Goal: Task Accomplishment & Management: Use online tool/utility

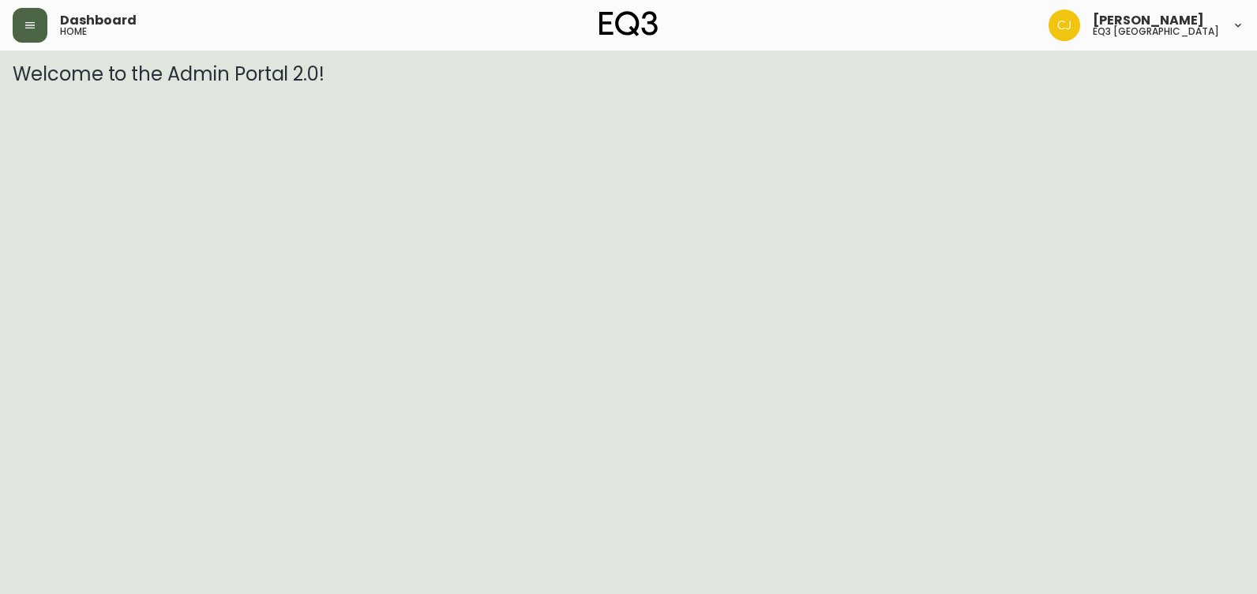
click at [29, 21] on icon "button" at bounding box center [30, 25] width 13 height 13
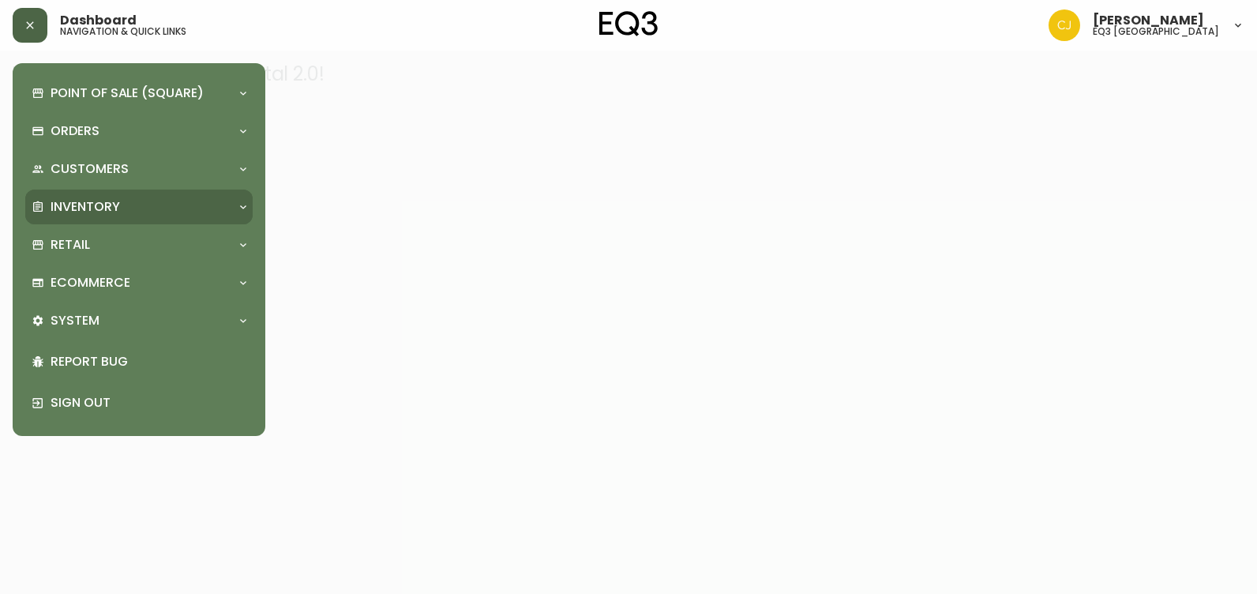
drag, startPoint x: 81, startPoint y: 190, endPoint x: 81, endPoint y: 199, distance: 9.5
click at [81, 197] on div "Inventory" at bounding box center [138, 207] width 227 height 35
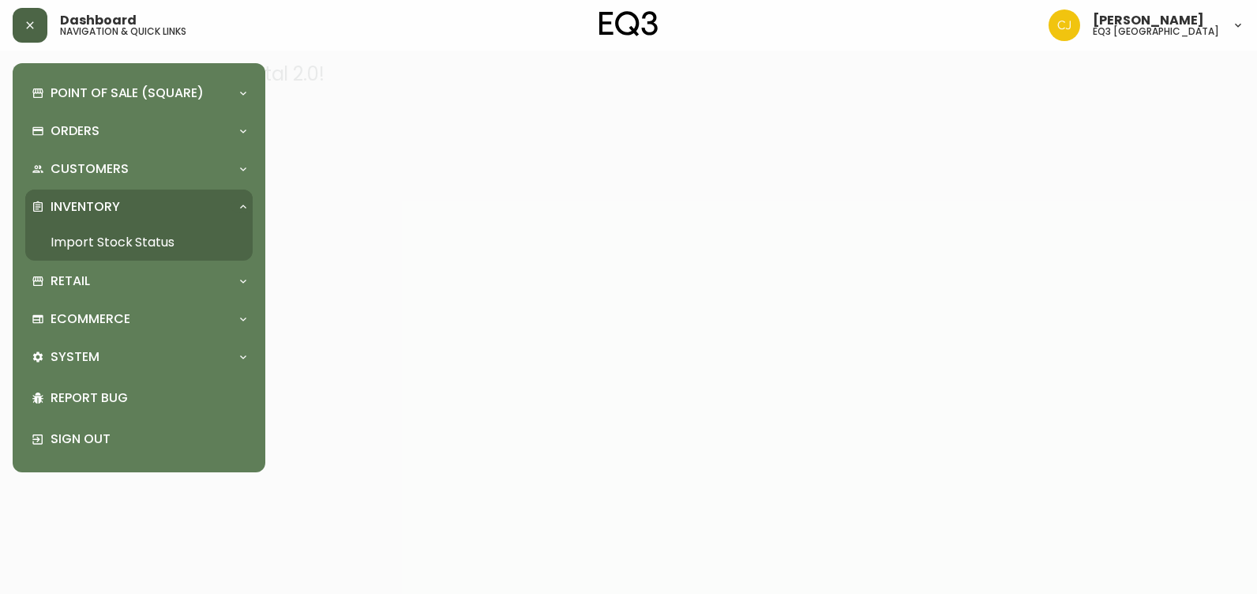
click at [73, 255] on link "Import Stock Status" at bounding box center [138, 242] width 227 height 36
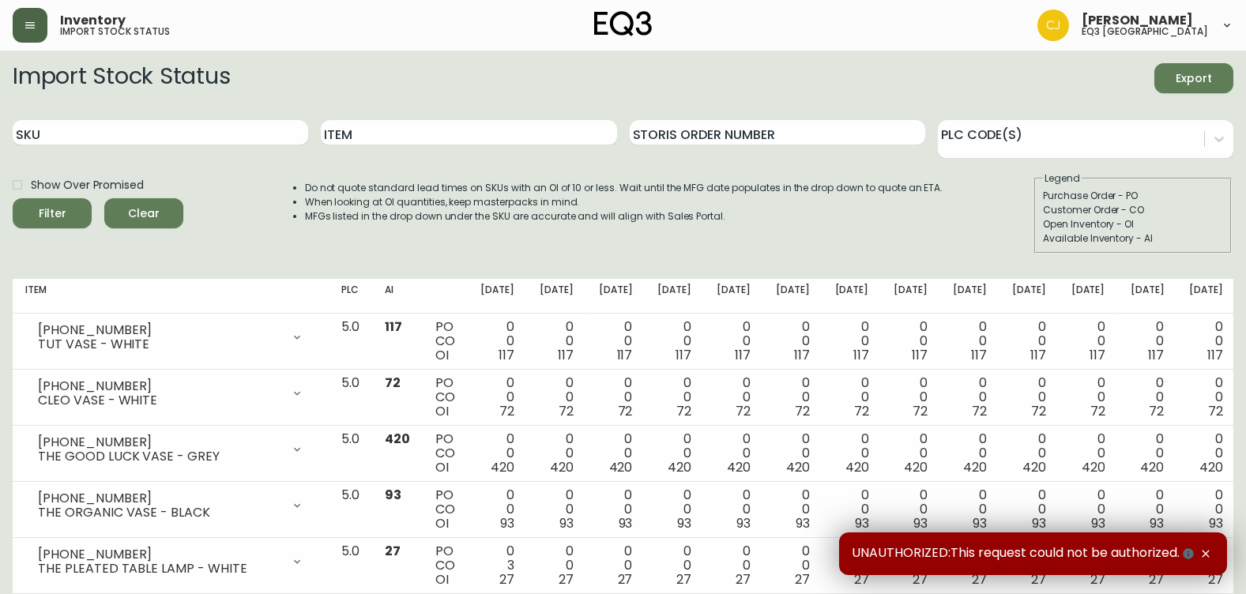
click at [27, 23] on icon "button" at bounding box center [30, 25] width 13 height 13
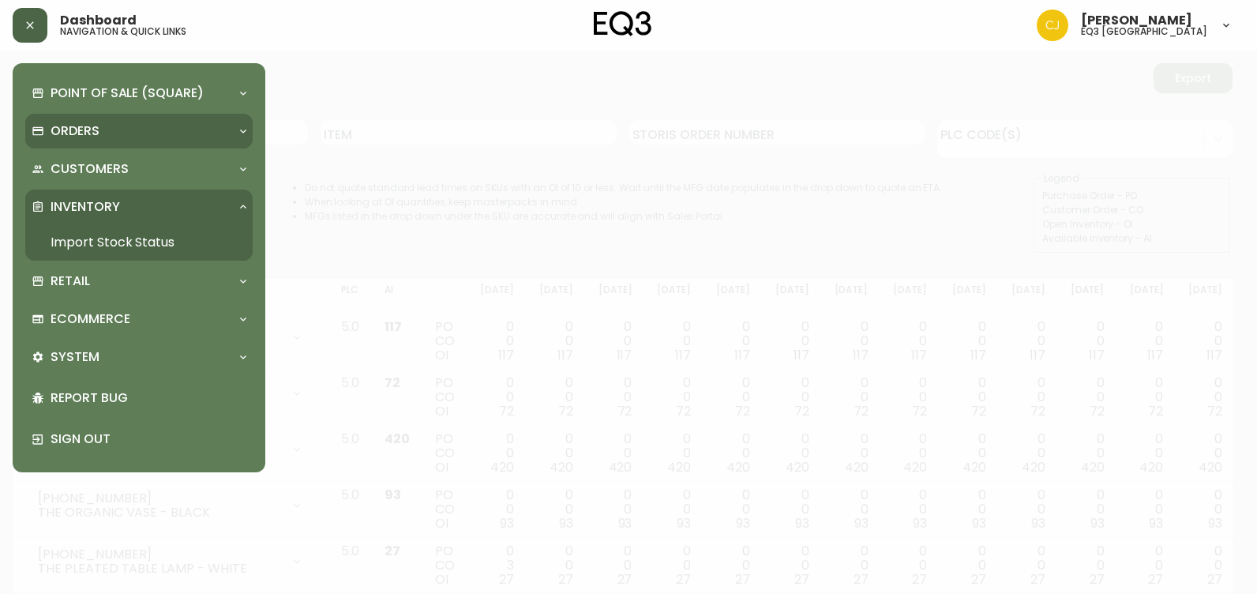
click at [82, 129] on p "Orders" at bounding box center [75, 130] width 49 height 17
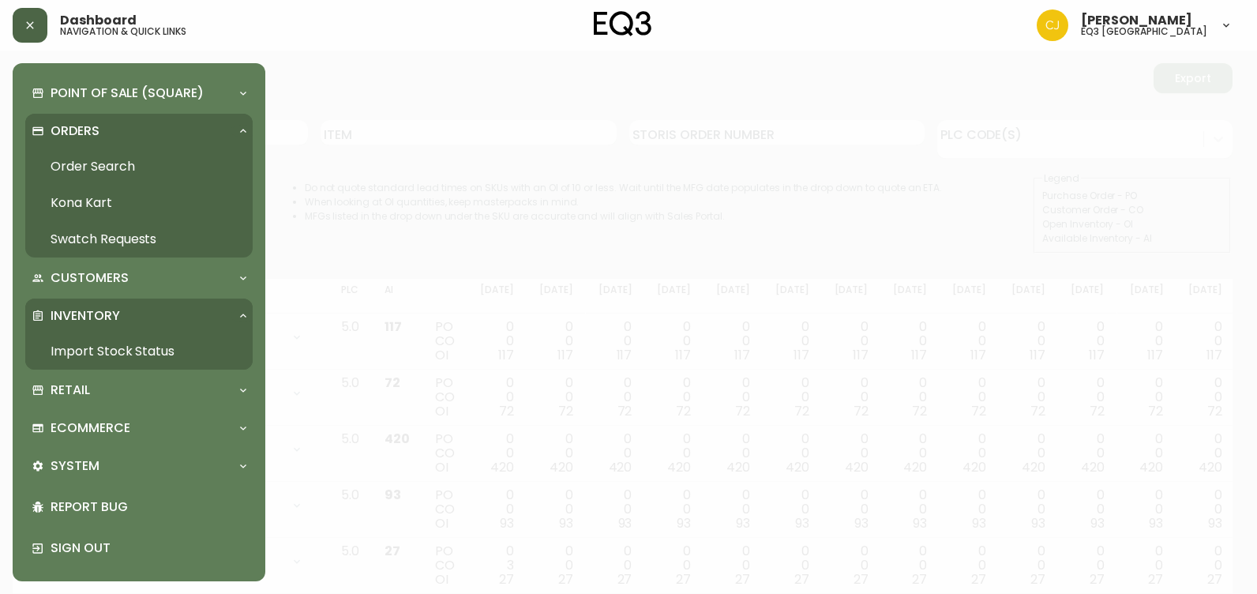
click at [85, 160] on link "Order Search" at bounding box center [138, 166] width 227 height 36
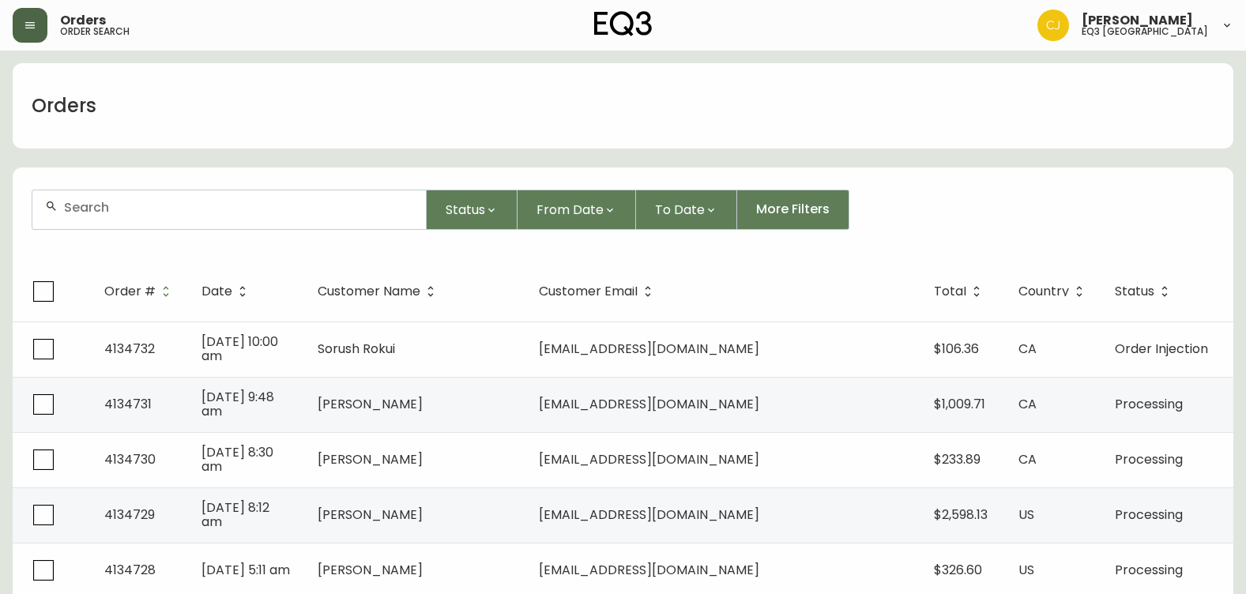
drag, startPoint x: 152, startPoint y: 207, endPoint x: 145, endPoint y: 216, distance: 11.2
click at [151, 211] on input "text" at bounding box center [238, 207] width 349 height 15
paste input "[PERSON_NAME][EMAIL_ADDRESS][PERSON_NAME][DOMAIN_NAME]"
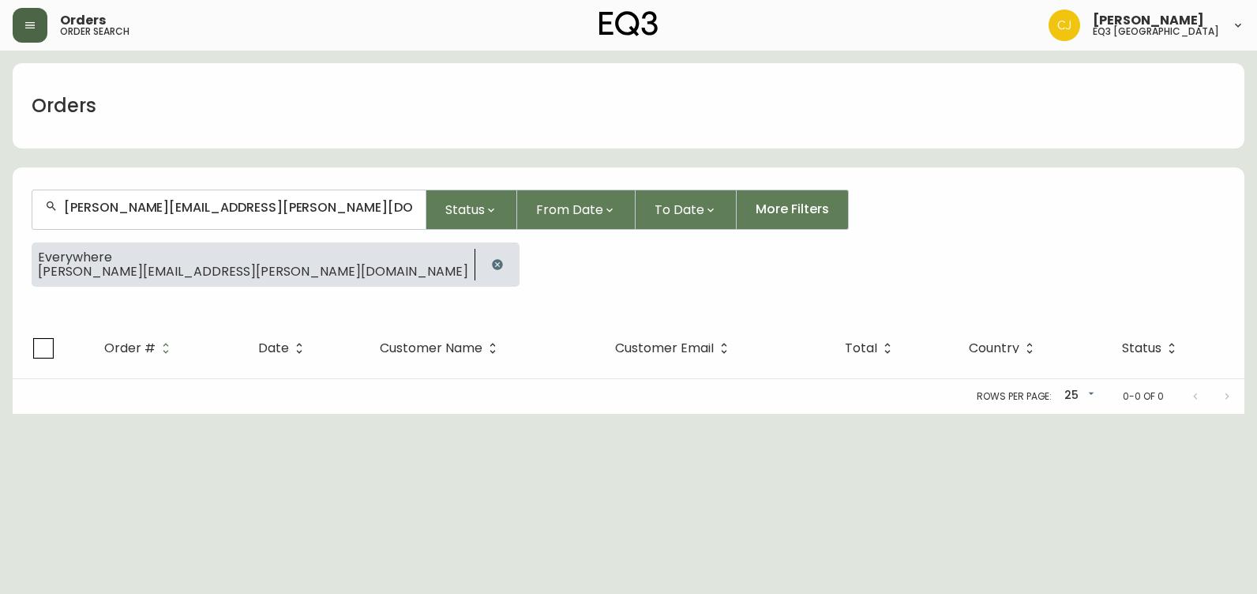
click at [194, 278] on span "[PERSON_NAME][EMAIL_ADDRESS][PERSON_NAME][DOMAIN_NAME]" at bounding box center [253, 272] width 430 height 14
drag, startPoint x: 314, startPoint y: 222, endPoint x: 0, endPoint y: 195, distance: 315.5
click at [0, 195] on html "Orders order search [PERSON_NAME] eq3 [GEOGRAPHIC_DATA] Orders [PERSON_NAME][EM…" at bounding box center [628, 207] width 1257 height 414
drag, startPoint x: -3, startPoint y: 208, endPoint x: 0, endPoint y: 200, distance: 8.5
click at [0, 201] on html "Orders order search [PERSON_NAME] eq3 [GEOGRAPHIC_DATA] Orders [PERSON_NAME][EM…" at bounding box center [628, 207] width 1257 height 414
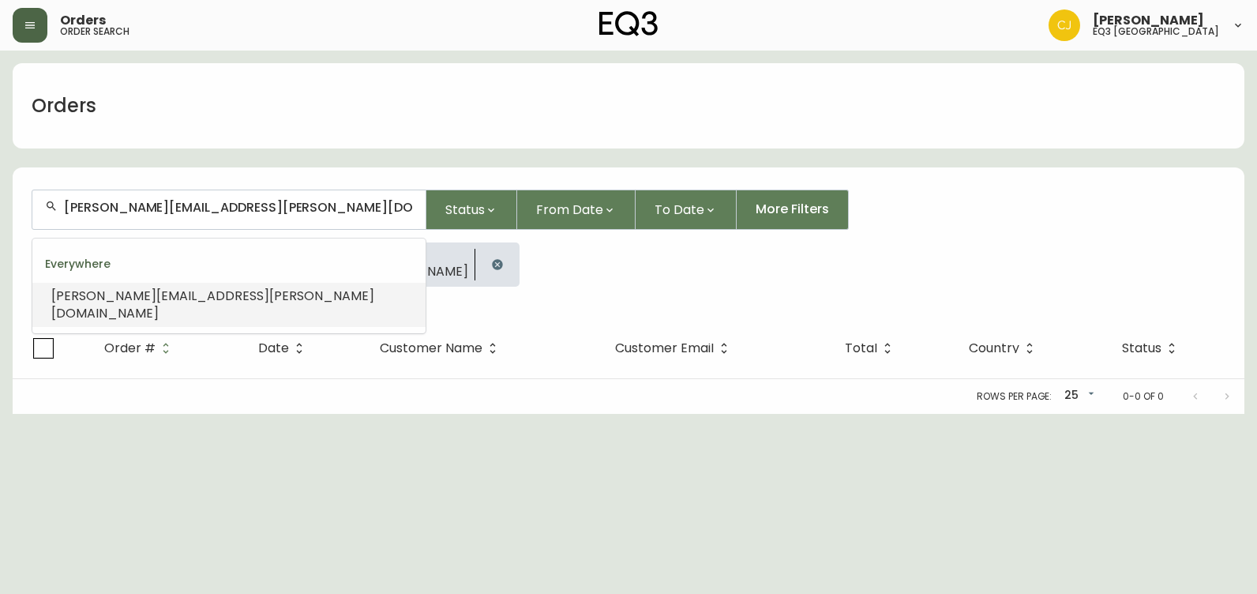
paste input "[PHONE_NUMBER]"
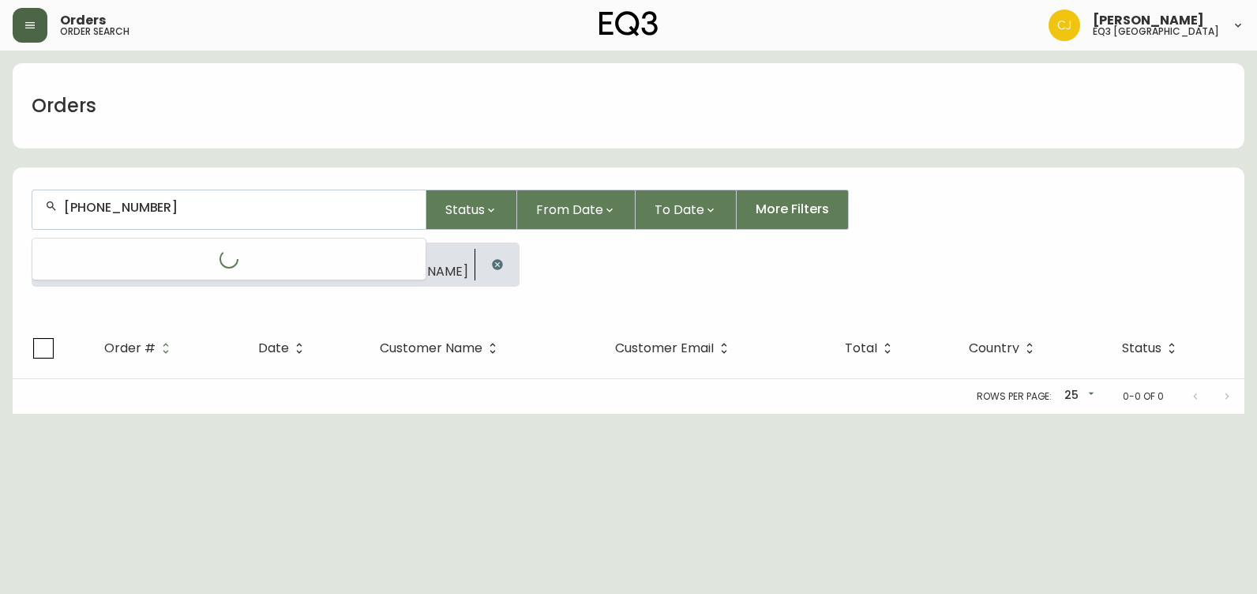
type input "[PHONE_NUMBER]"
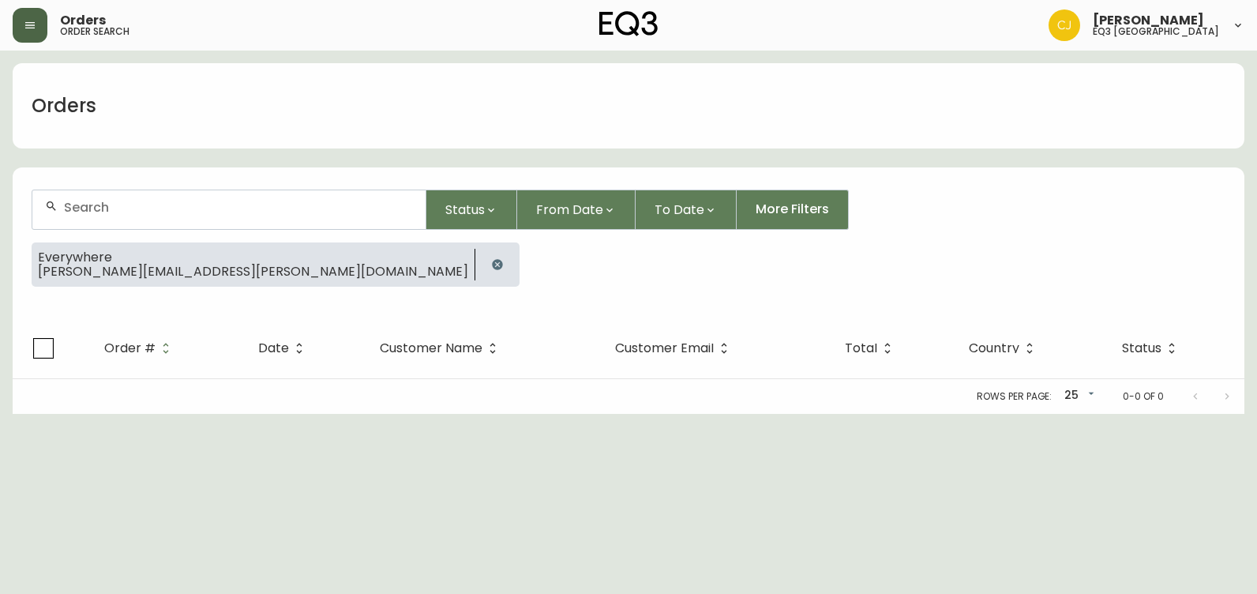
click at [62, 222] on div at bounding box center [228, 209] width 393 height 39
paste input "[PERSON_NAME]"
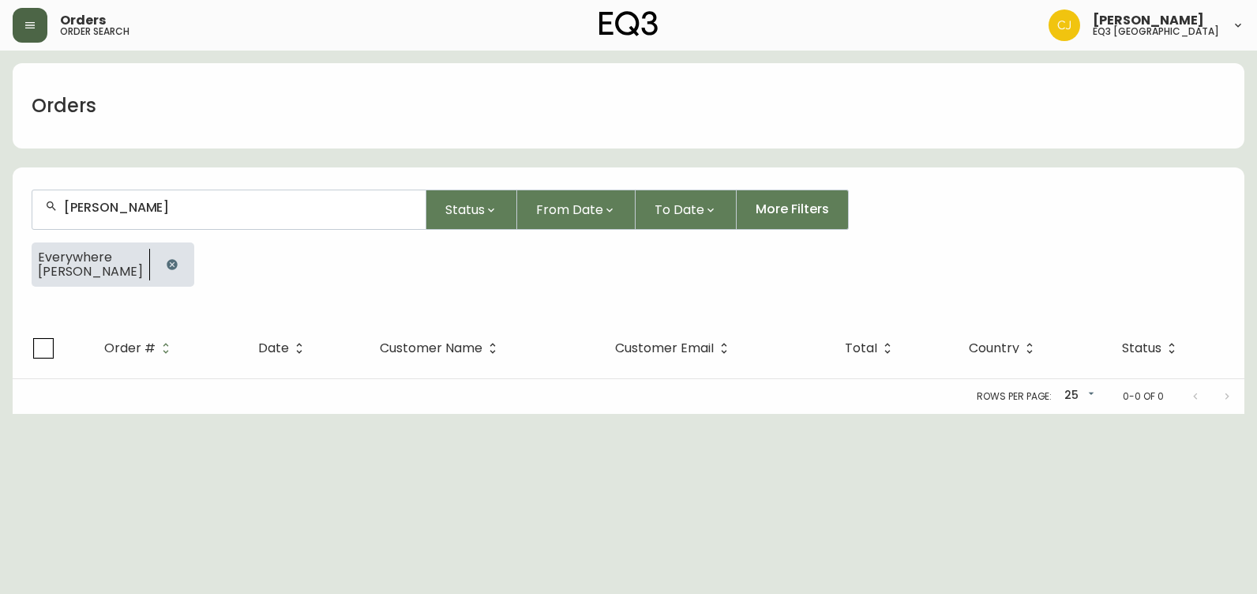
type input "[PERSON_NAME]"
click at [182, 261] on button "button" at bounding box center [172, 265] width 32 height 32
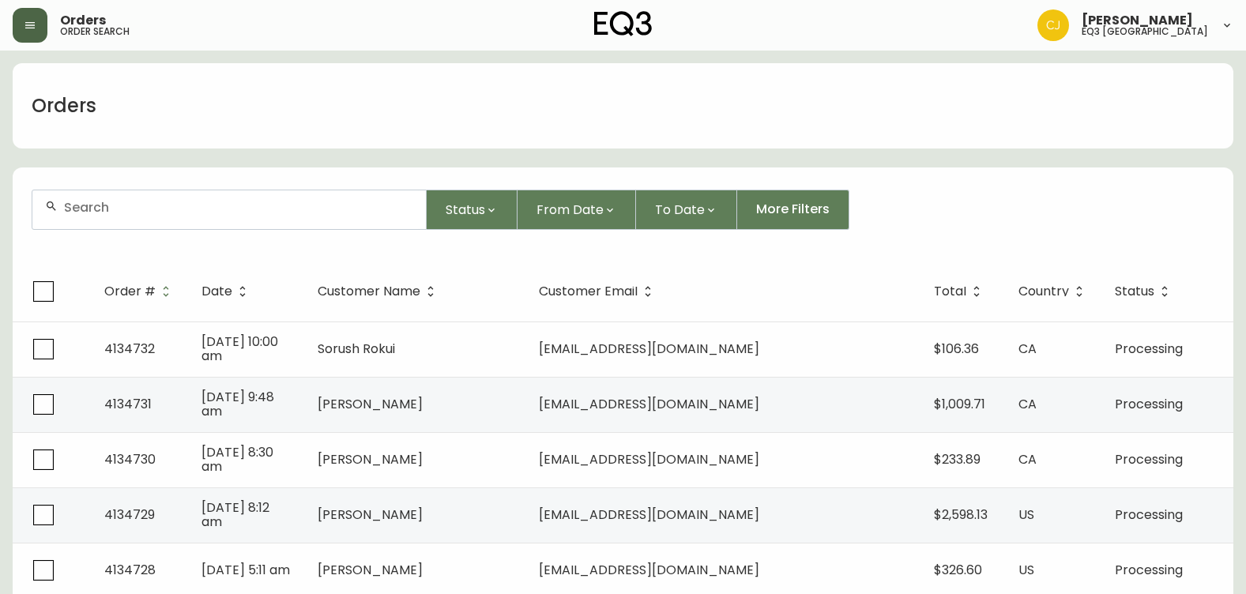
click at [101, 232] on form "Status From Date To Date More Filters" at bounding box center [623, 216] width 1220 height 91
click at [94, 228] on div at bounding box center [228, 209] width 393 height 39
paste input "[PERSON_NAME][EMAIL_ADDRESS][PERSON_NAME][DOMAIN_NAME]"
type input "[PERSON_NAME][EMAIL_ADDRESS][PERSON_NAME][DOMAIN_NAME]"
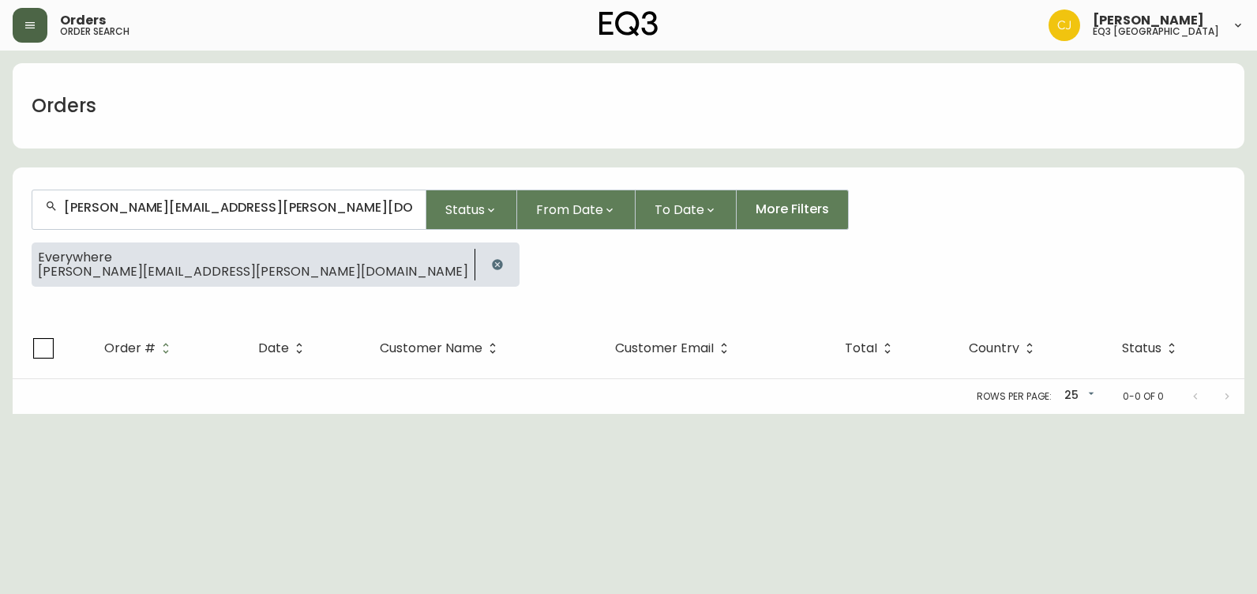
click at [36, 39] on button "button" at bounding box center [30, 25] width 35 height 35
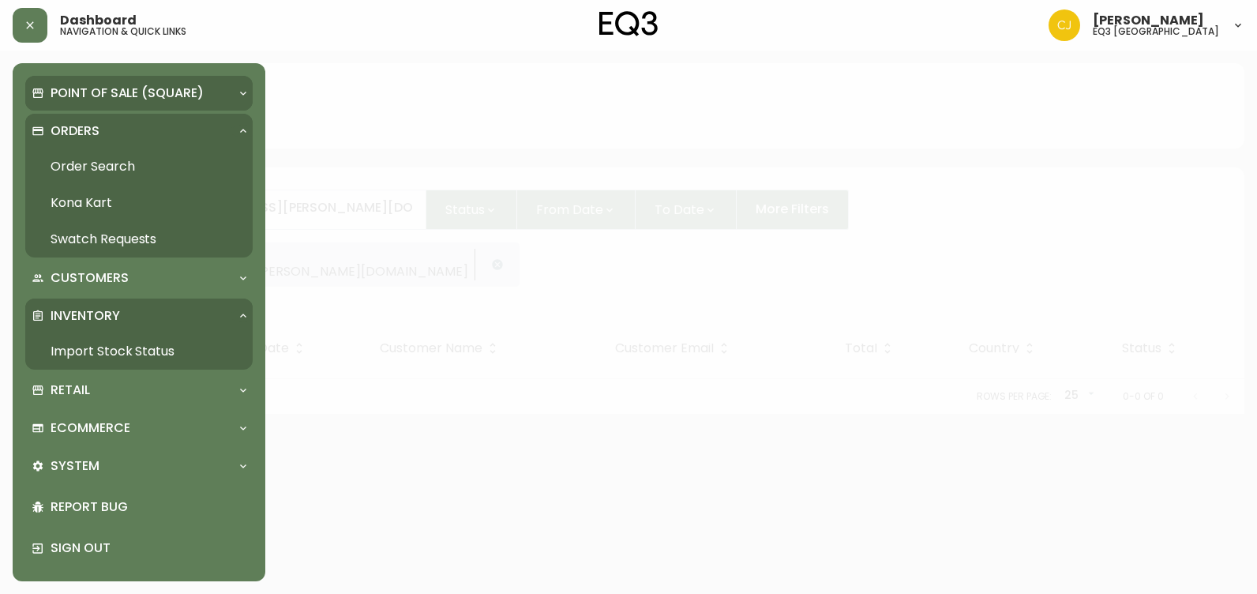
click at [89, 92] on p "Point of Sale (Square)" at bounding box center [127, 93] width 153 height 17
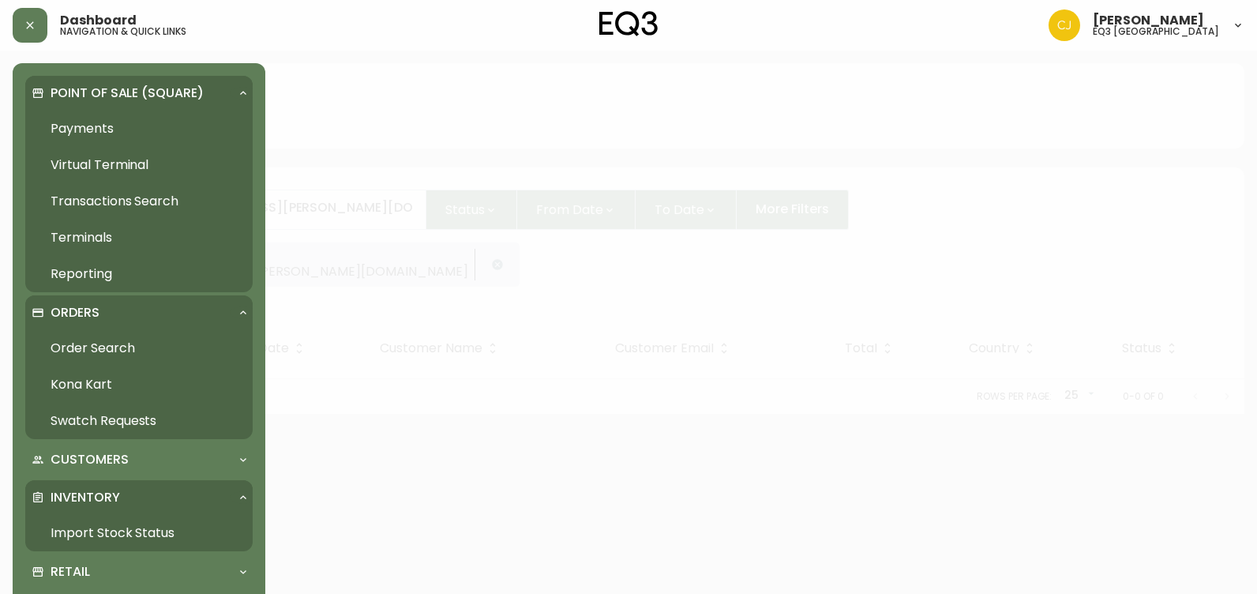
click at [84, 526] on link "Import Stock Status" at bounding box center [138, 533] width 227 height 36
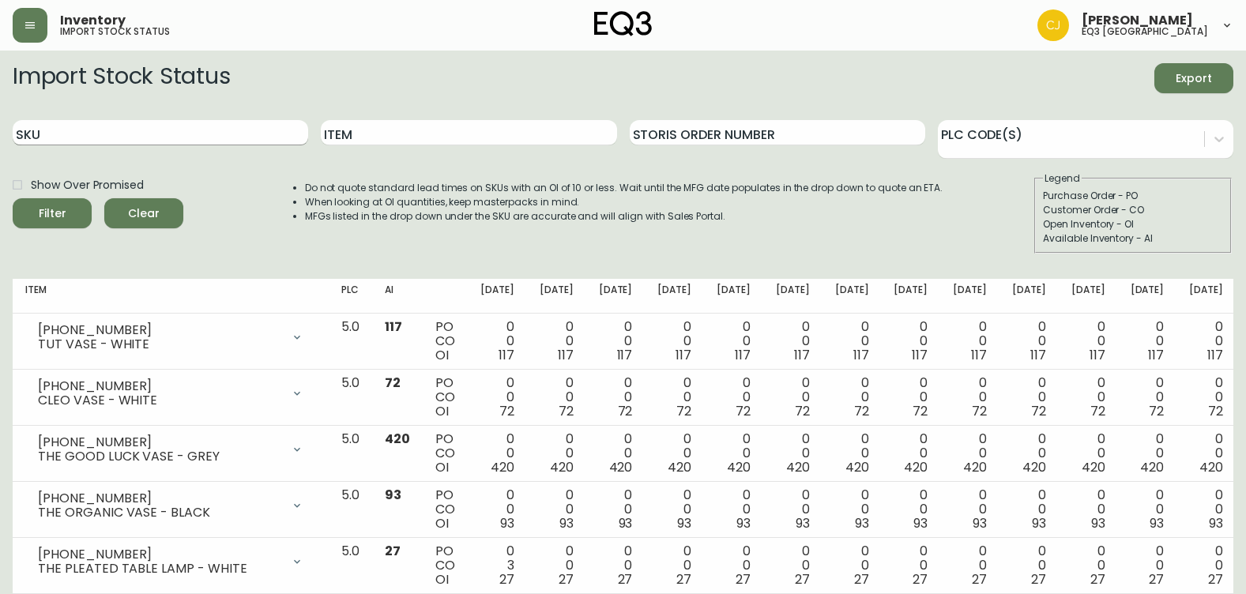
click at [117, 139] on input "SKU" at bounding box center [160, 132] width 295 height 25
paste input "[PHONE_NUMBER]"
type input "[PHONE_NUMBER]"
click at [13, 198] on button "Filter" at bounding box center [52, 213] width 79 height 30
